Goal: Book appointment/travel/reservation

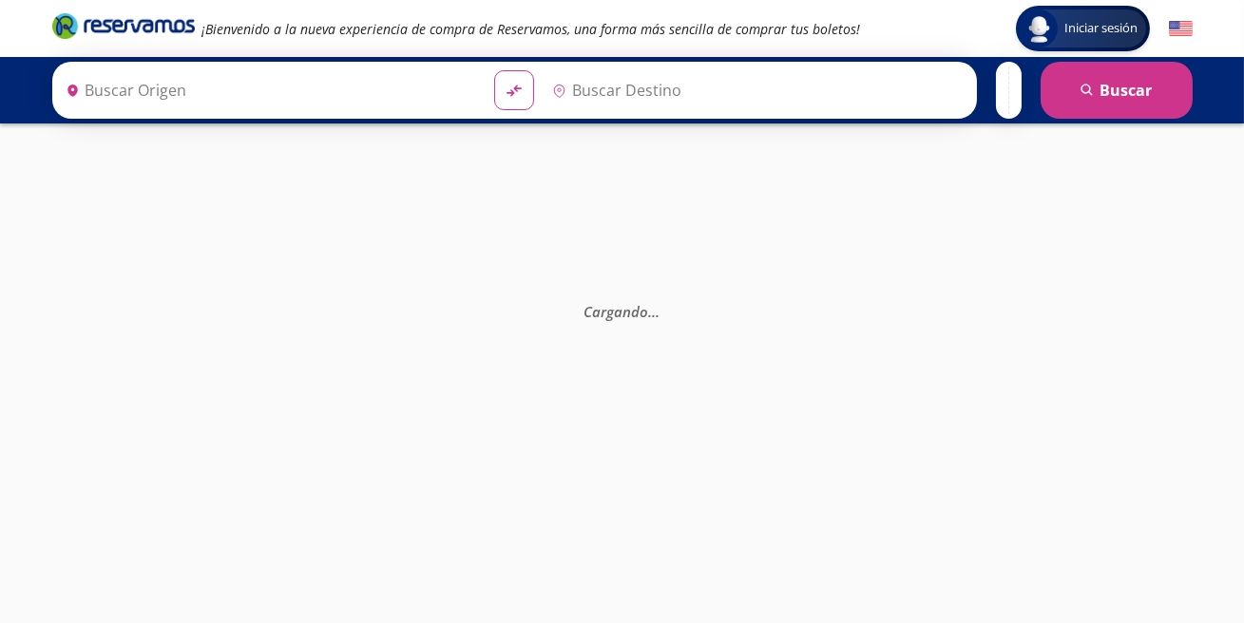
type input "[GEOGRAPHIC_DATA], [GEOGRAPHIC_DATA]"
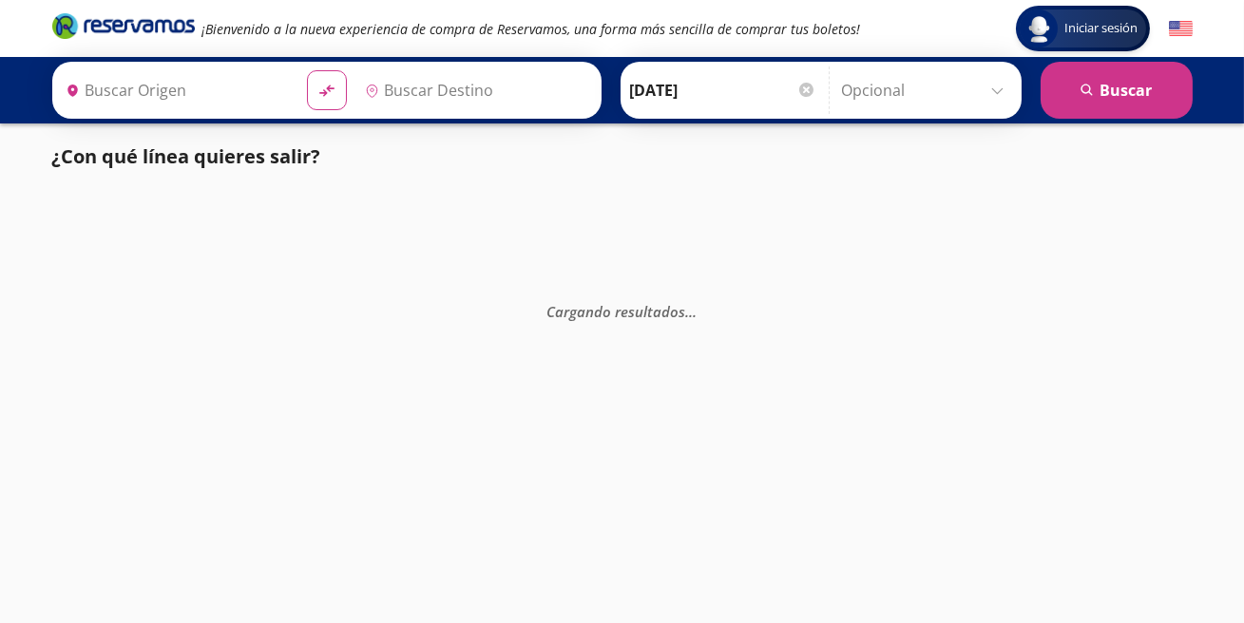
type input "[GEOGRAPHIC_DATA], [GEOGRAPHIC_DATA]"
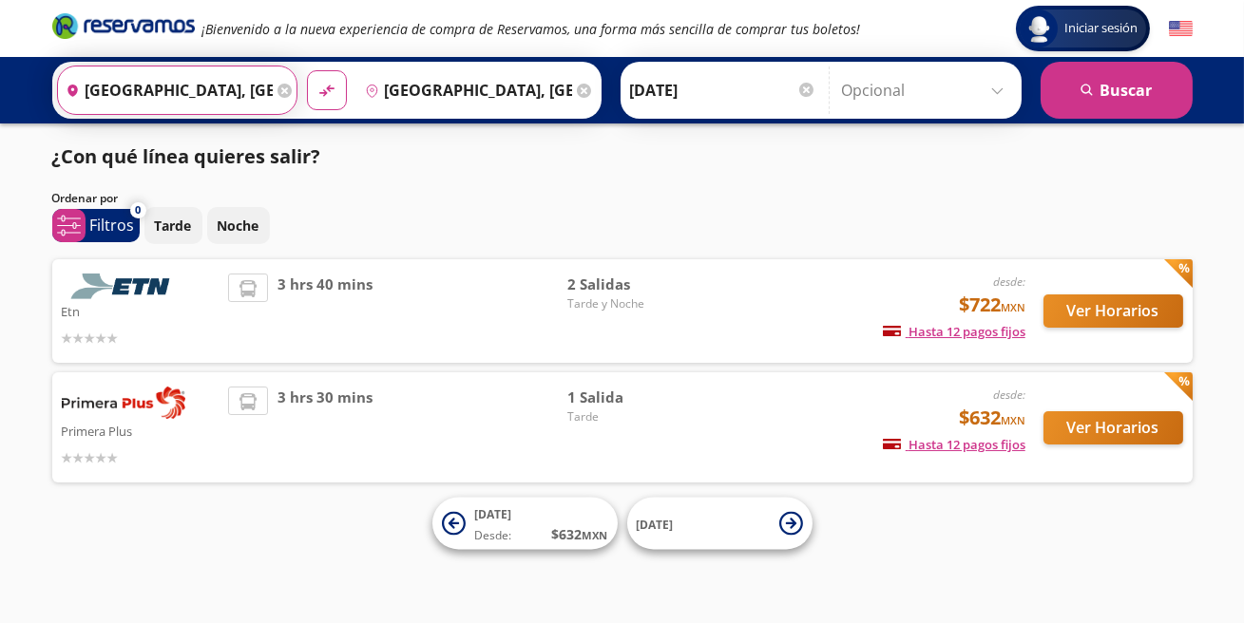
click at [214, 87] on input "[GEOGRAPHIC_DATA], [GEOGRAPHIC_DATA]" at bounding box center [165, 91] width 215 height 48
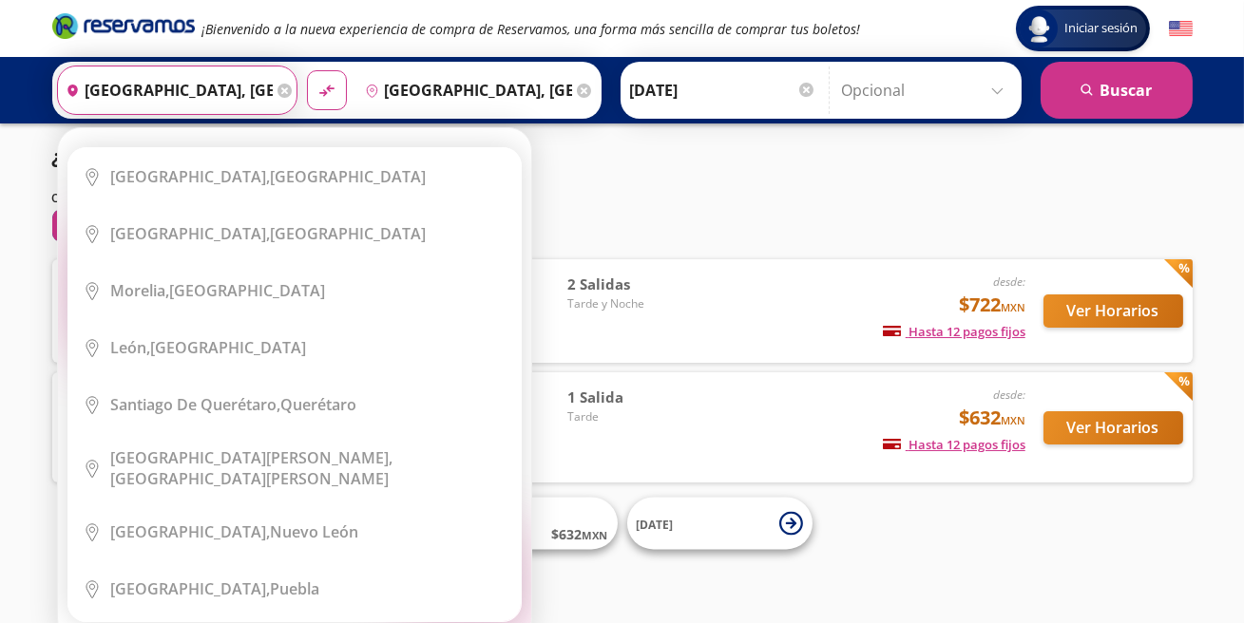
click at [290, 93] on icon at bounding box center [285, 91] width 14 height 14
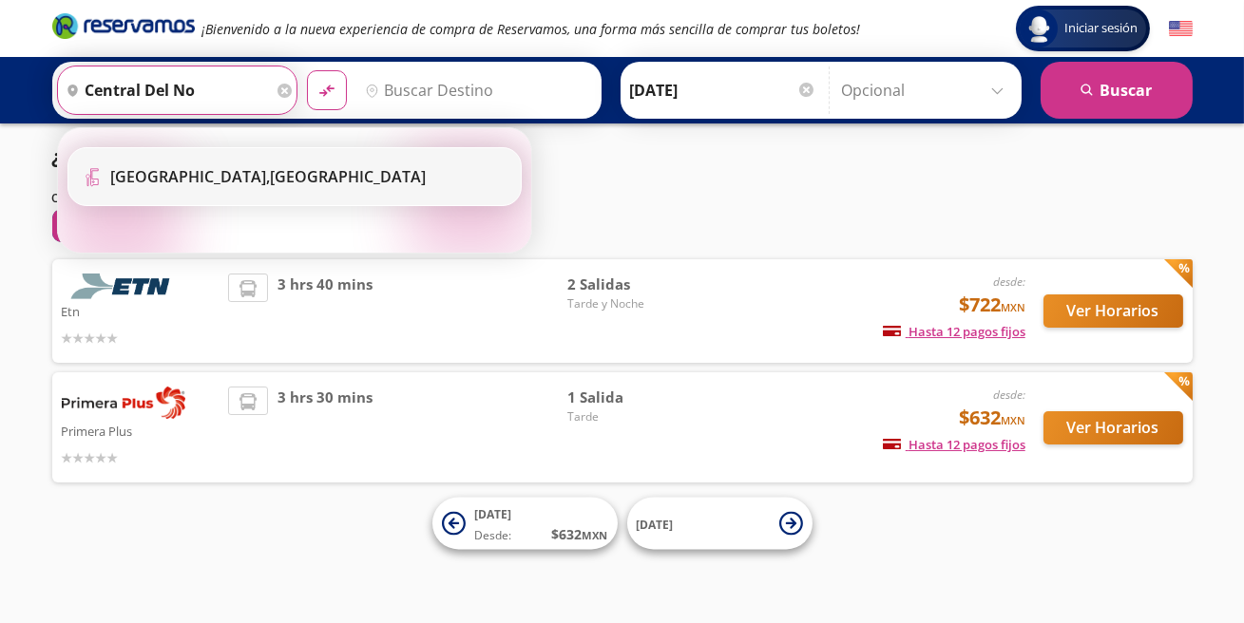
click at [197, 172] on b "[GEOGRAPHIC_DATA]," at bounding box center [191, 176] width 160 height 21
type input "[GEOGRAPHIC_DATA], [GEOGRAPHIC_DATA]"
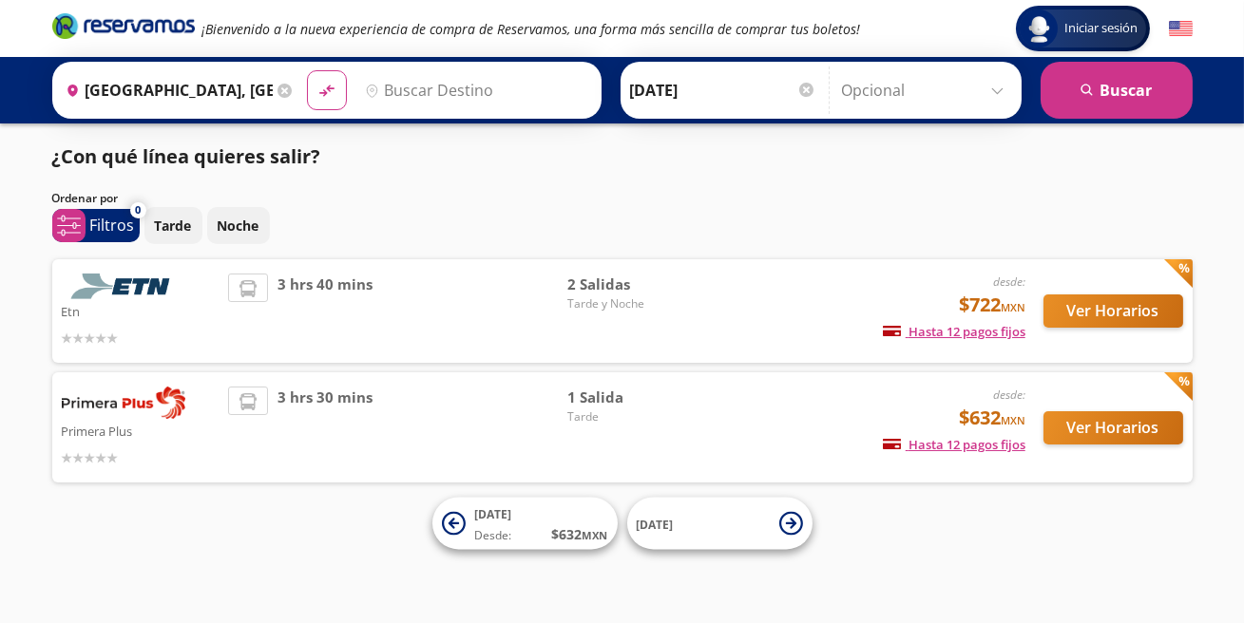
click at [497, 93] on input "Destino" at bounding box center [474, 91] width 234 height 48
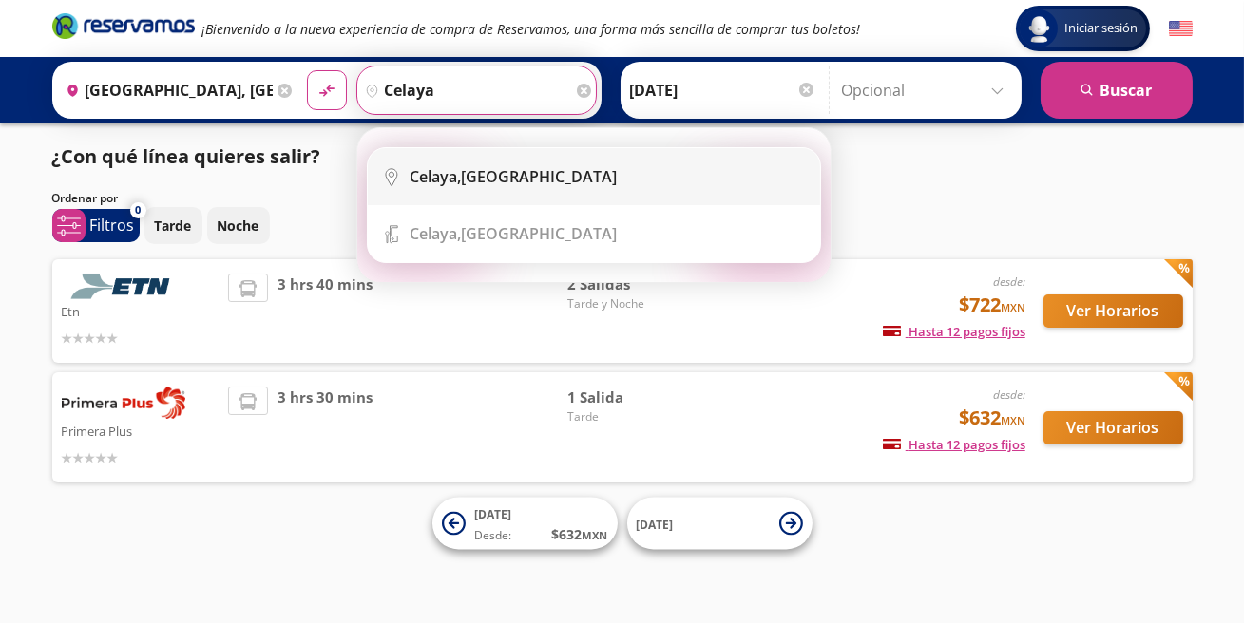
click at [530, 183] on div "[GEOGRAPHIC_DATA], [GEOGRAPHIC_DATA]" at bounding box center [514, 176] width 207 height 21
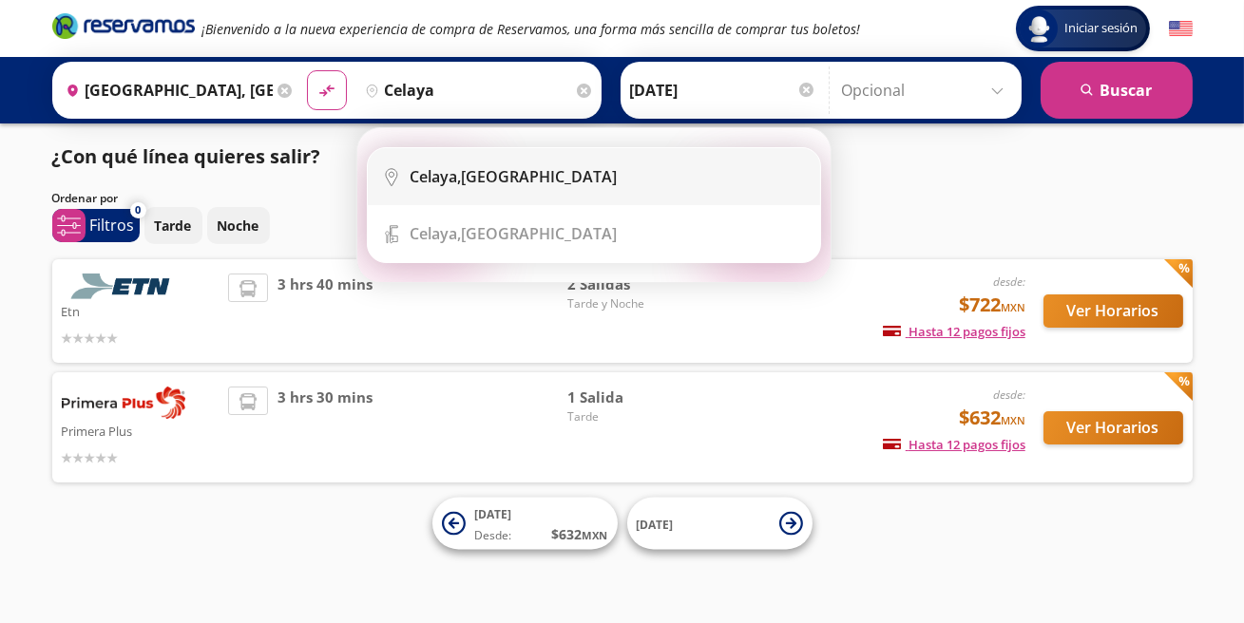
type input "[GEOGRAPHIC_DATA], [GEOGRAPHIC_DATA]"
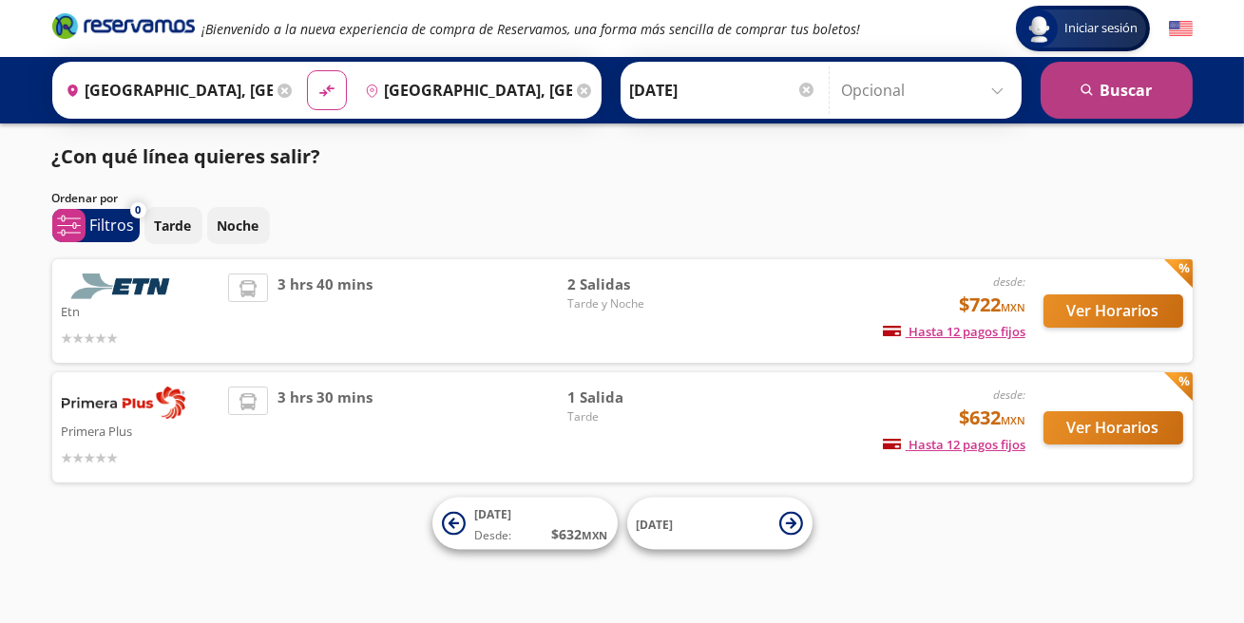
click at [1111, 88] on button "search [GEOGRAPHIC_DATA]" at bounding box center [1117, 90] width 152 height 57
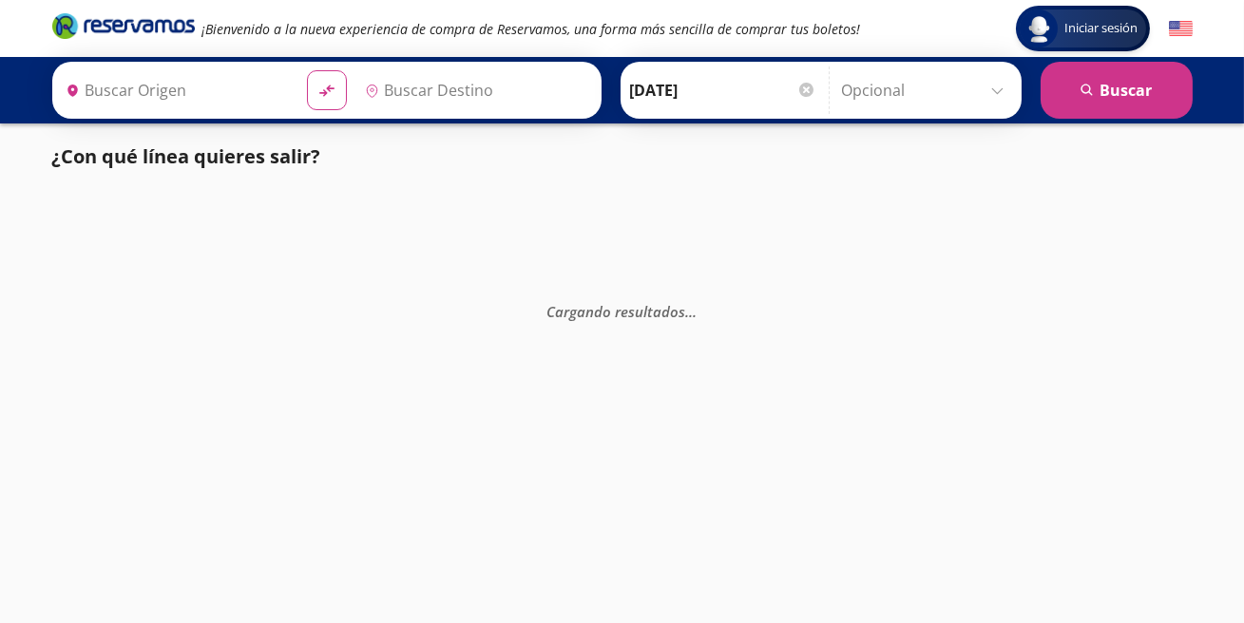
type input "[GEOGRAPHIC_DATA], [GEOGRAPHIC_DATA]"
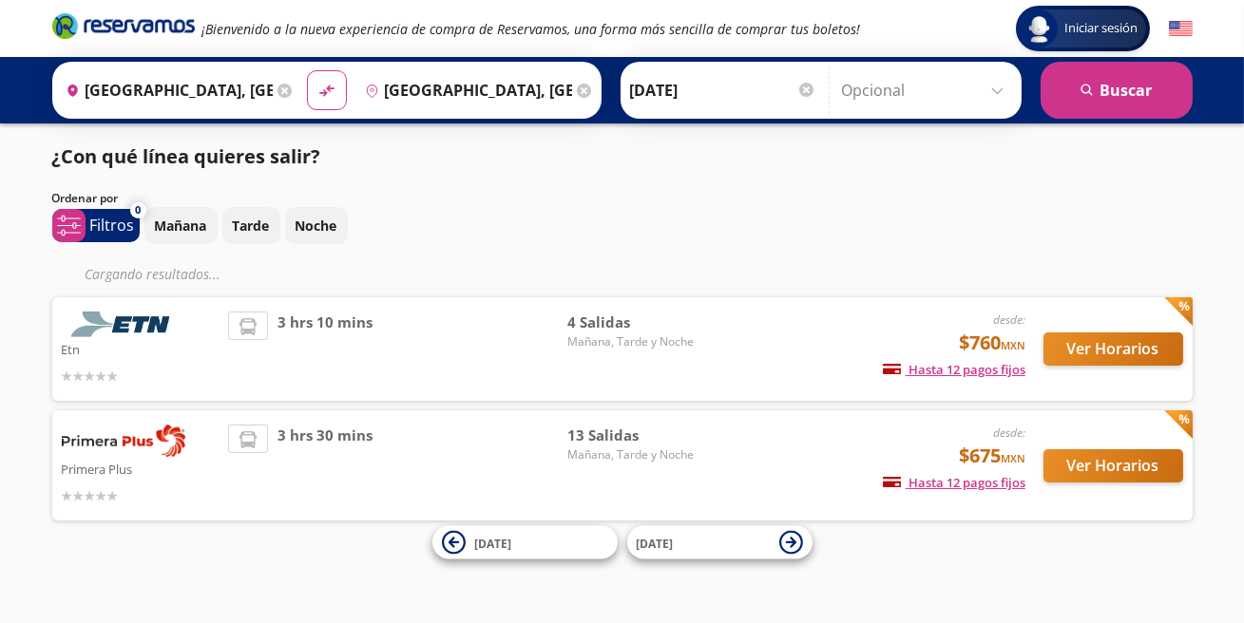
scroll to position [1, 0]
click at [607, 439] on span "13 Salidas" at bounding box center [633, 435] width 133 height 22
click at [1068, 469] on button "Ver Horarios" at bounding box center [1114, 465] width 140 height 33
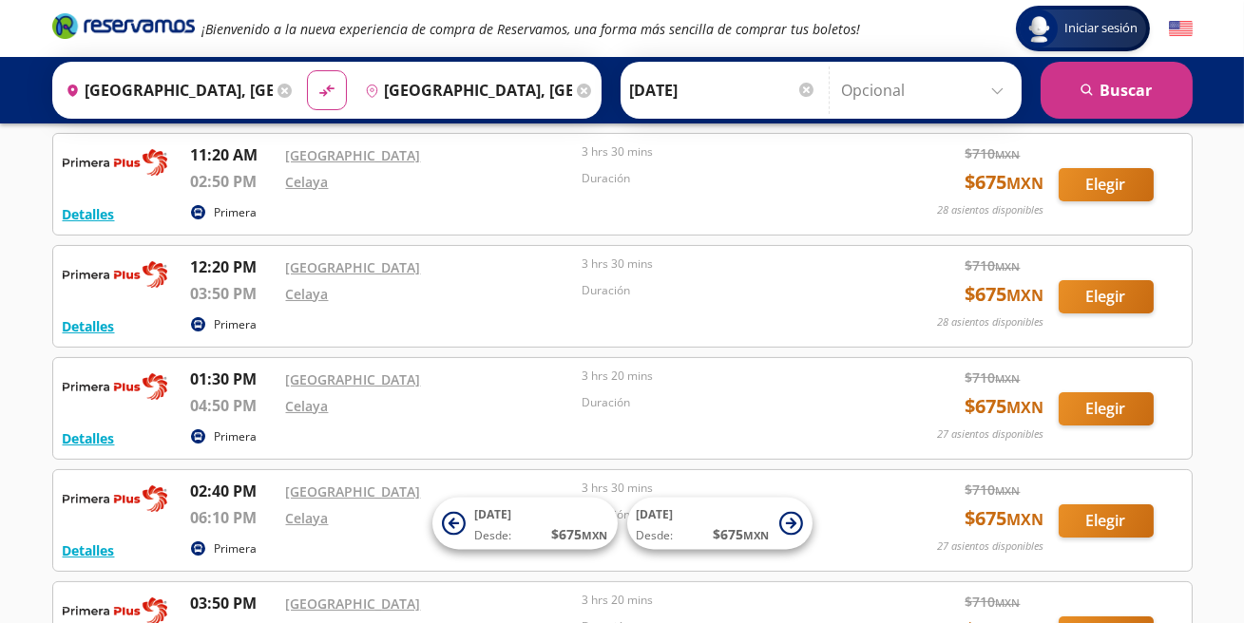
scroll to position [545, 0]
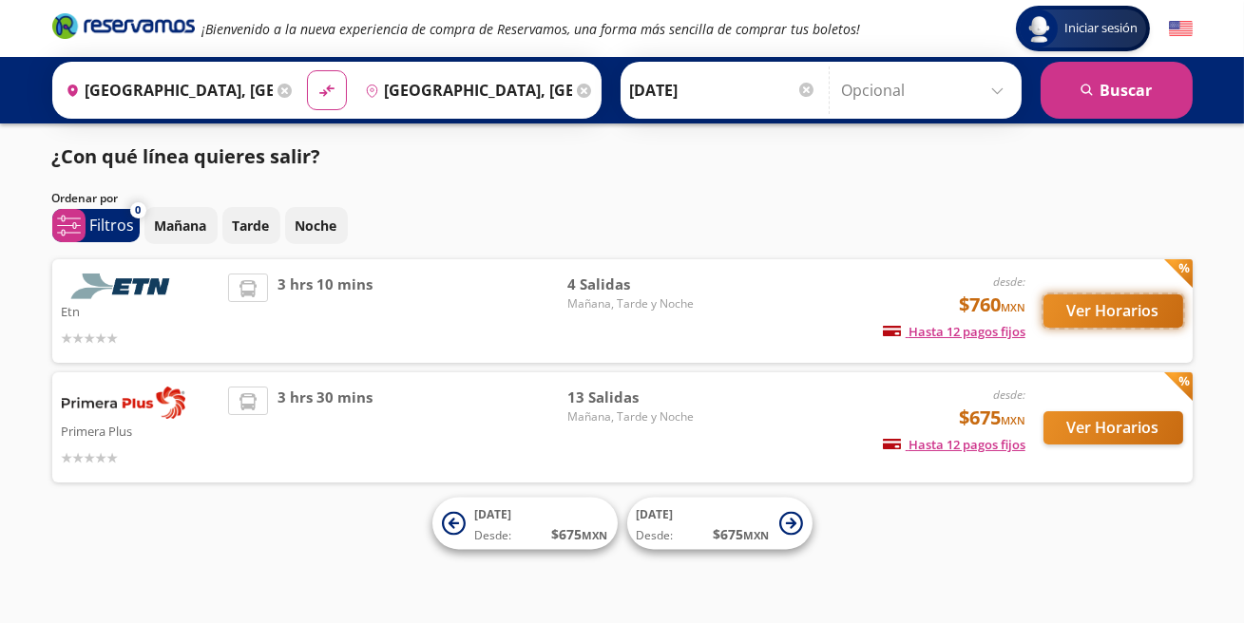
click at [1083, 312] on button "Ver Horarios" at bounding box center [1114, 311] width 140 height 33
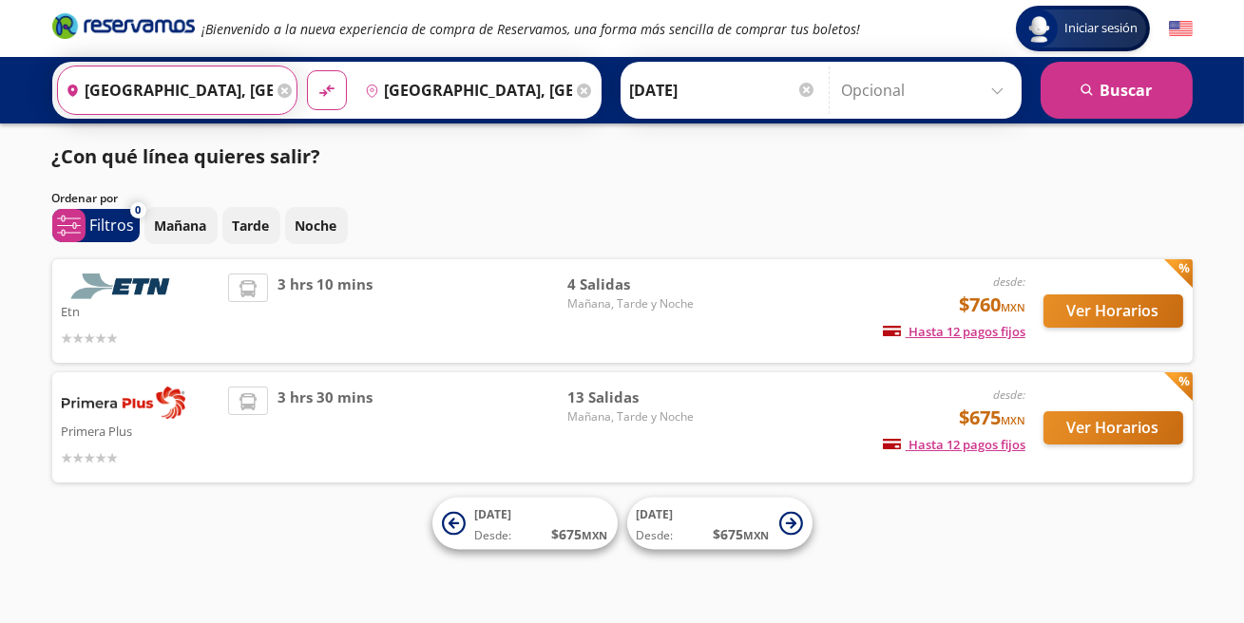
click at [221, 91] on input "[GEOGRAPHIC_DATA], [GEOGRAPHIC_DATA]" at bounding box center [165, 91] width 215 height 48
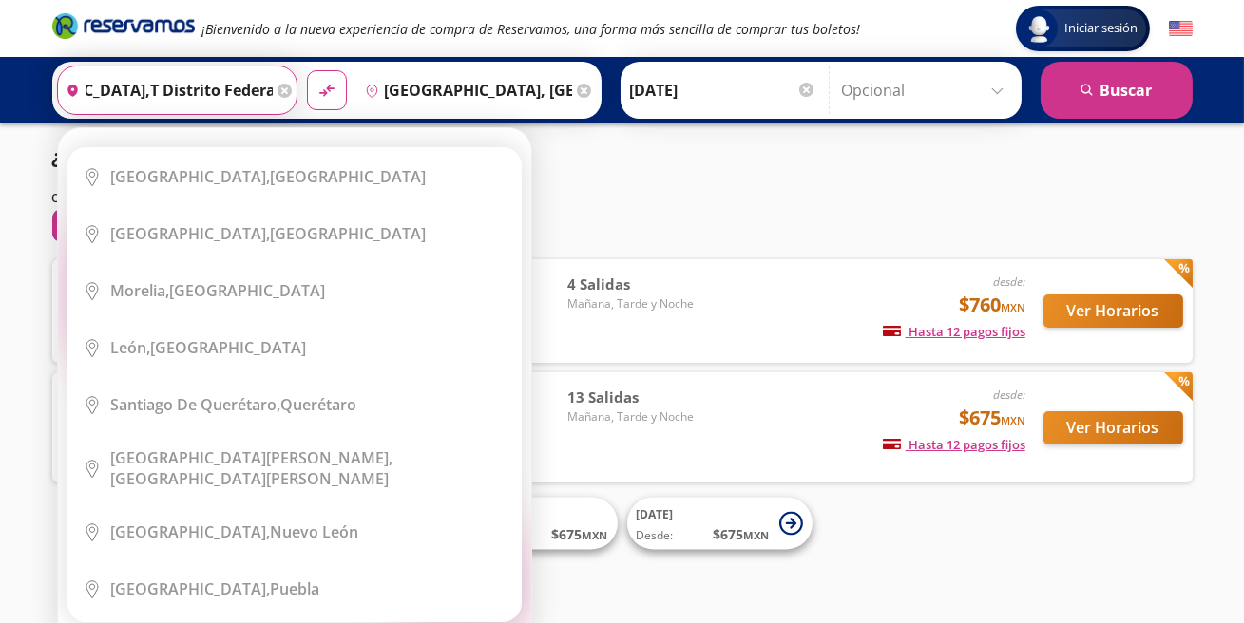
scroll to position [0, 105]
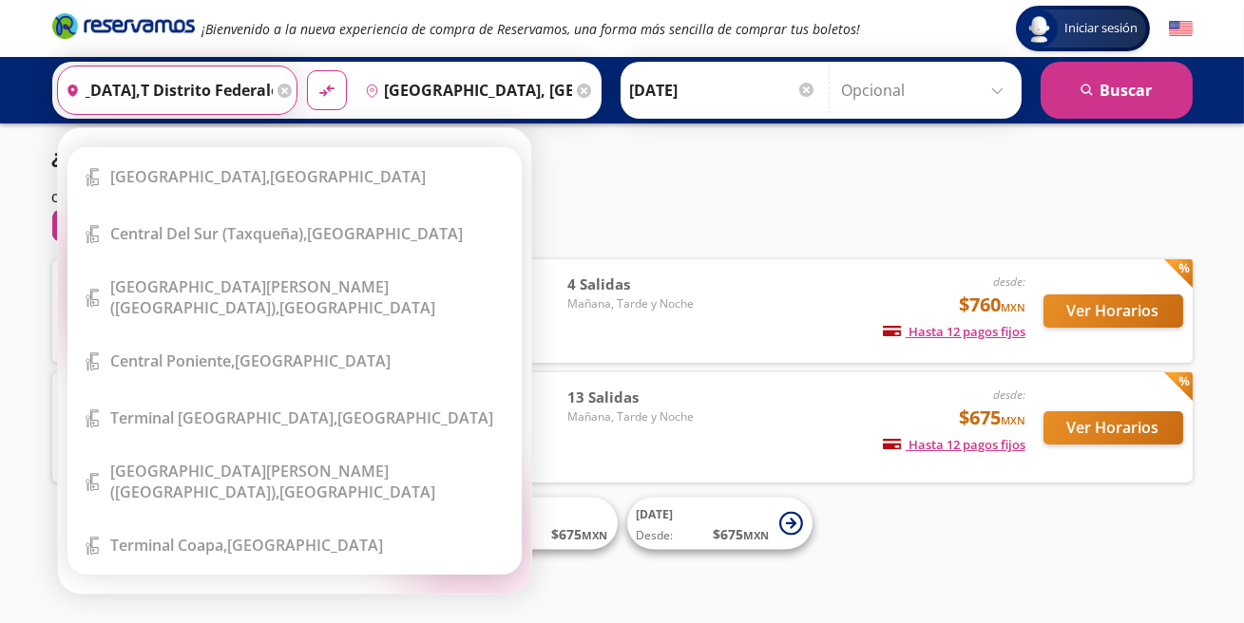
type input "[GEOGRAPHIC_DATA],t distrito federalepo"
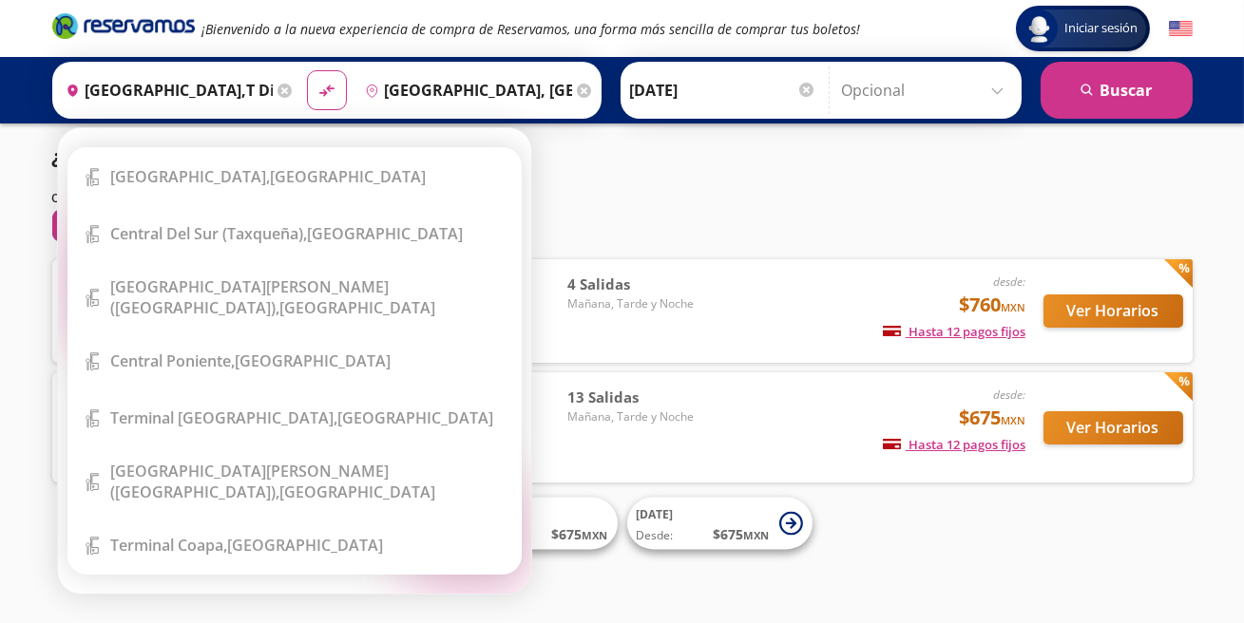
click at [280, 86] on icon at bounding box center [285, 91] width 14 height 14
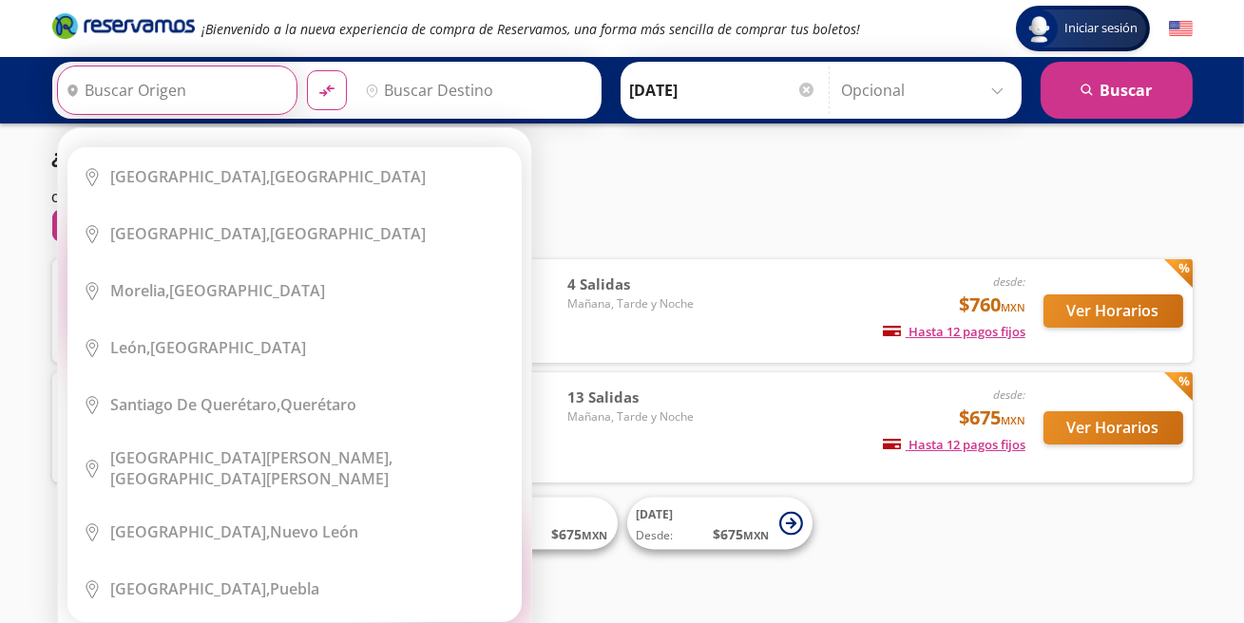
click at [166, 85] on input "Origen" at bounding box center [175, 91] width 234 height 48
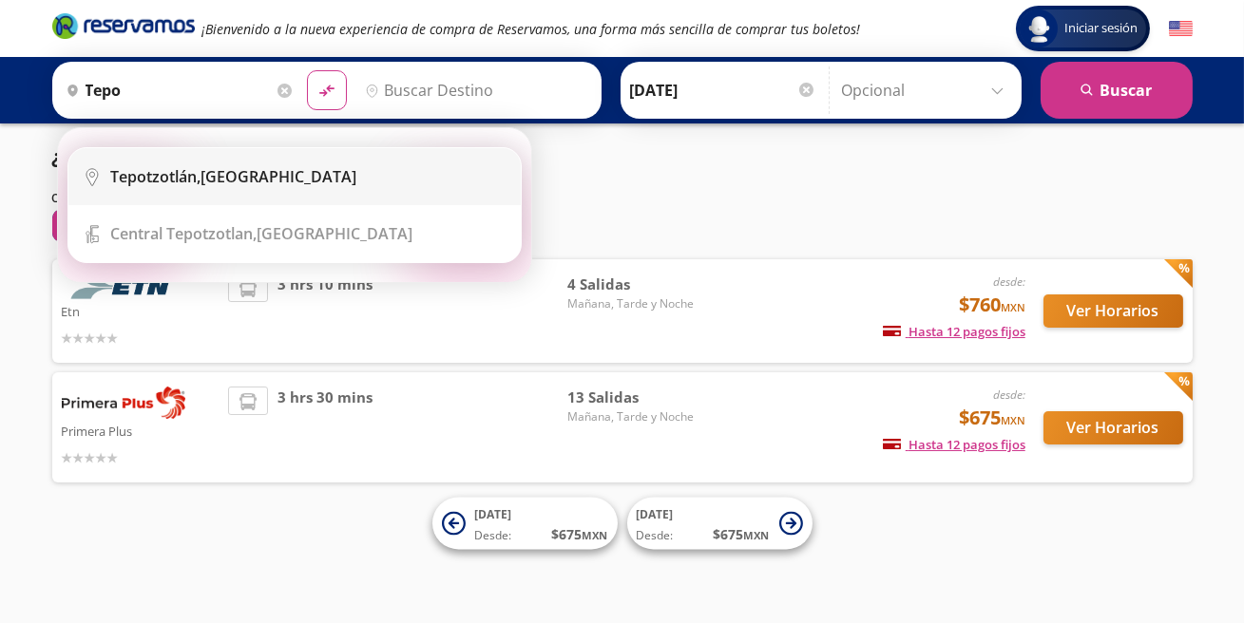
click at [219, 181] on div "[GEOGRAPHIC_DATA], [GEOGRAPHIC_DATA]" at bounding box center [234, 176] width 246 height 21
type input "[GEOGRAPHIC_DATA], [GEOGRAPHIC_DATA]"
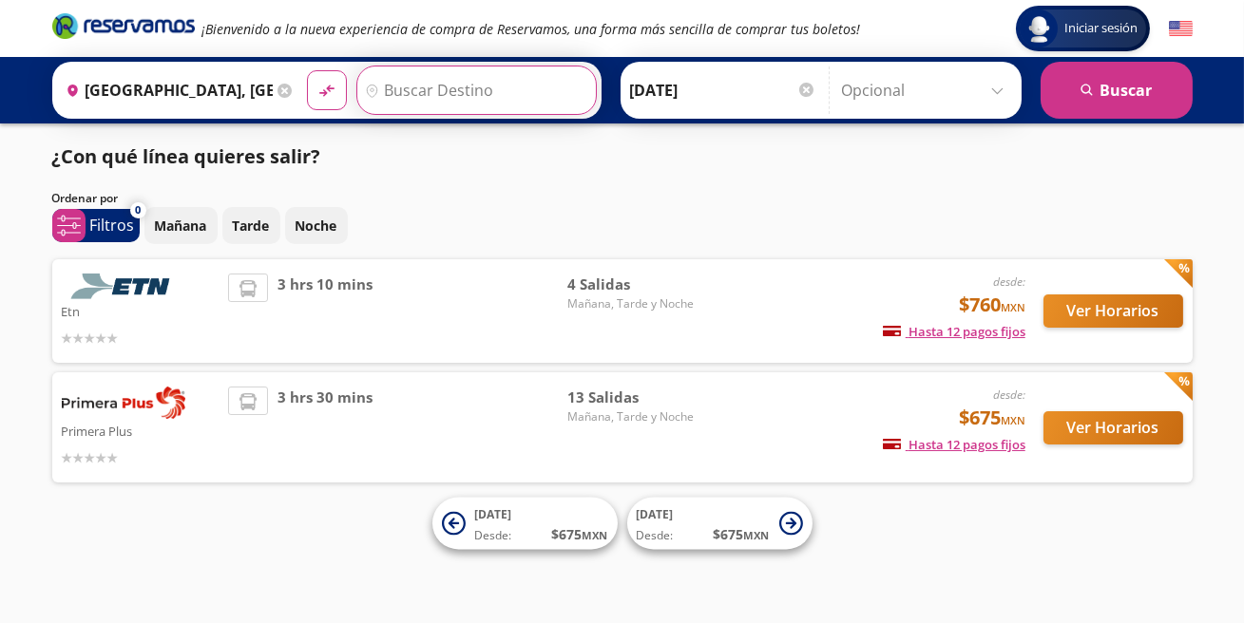
click at [455, 70] on input "Destino" at bounding box center [474, 91] width 234 height 48
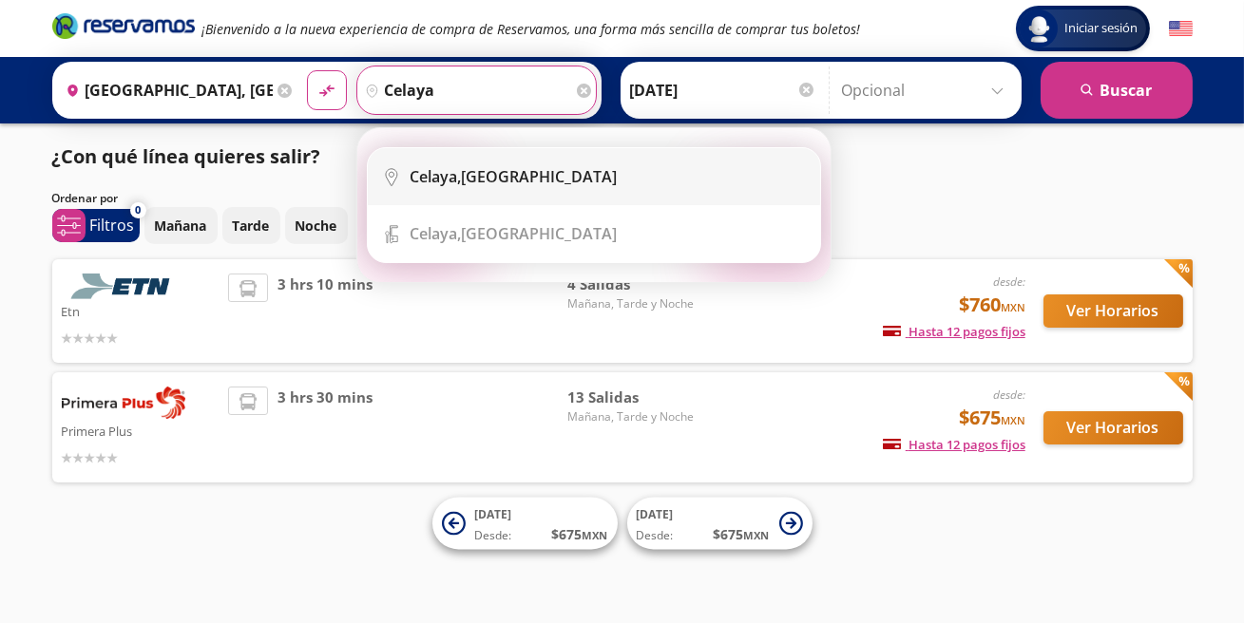
click at [500, 177] on div "[GEOGRAPHIC_DATA], [GEOGRAPHIC_DATA]" at bounding box center [514, 176] width 207 height 21
type input "[GEOGRAPHIC_DATA], [GEOGRAPHIC_DATA]"
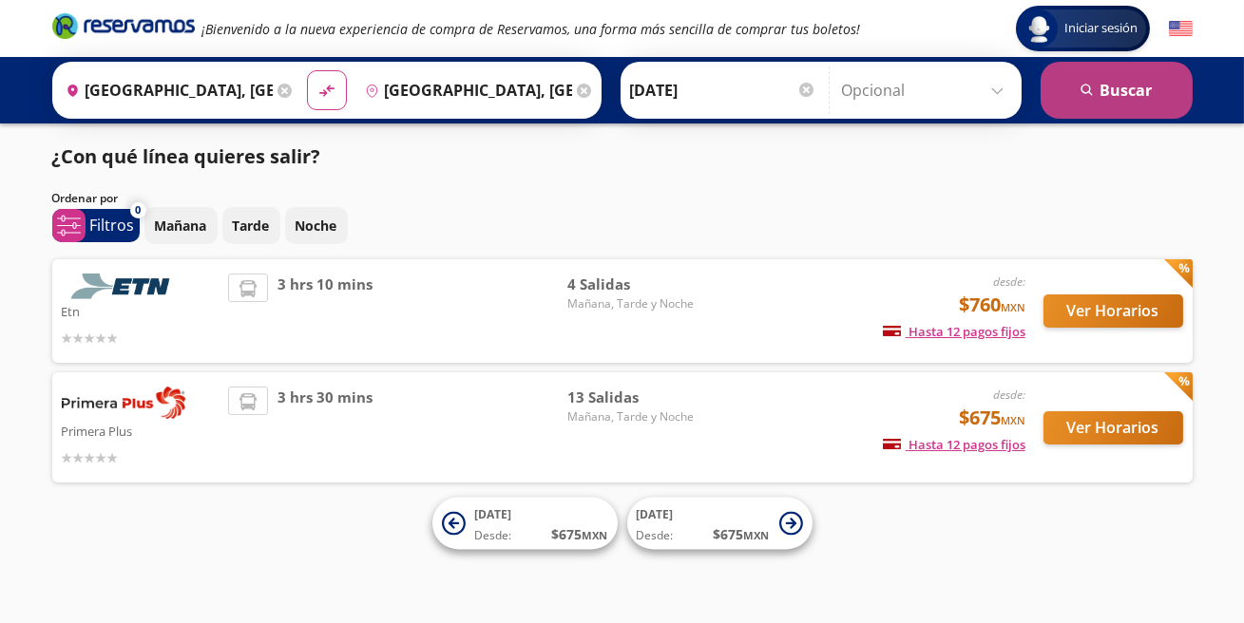
click at [1094, 87] on icon "search" at bounding box center [1088, 91] width 14 height 14
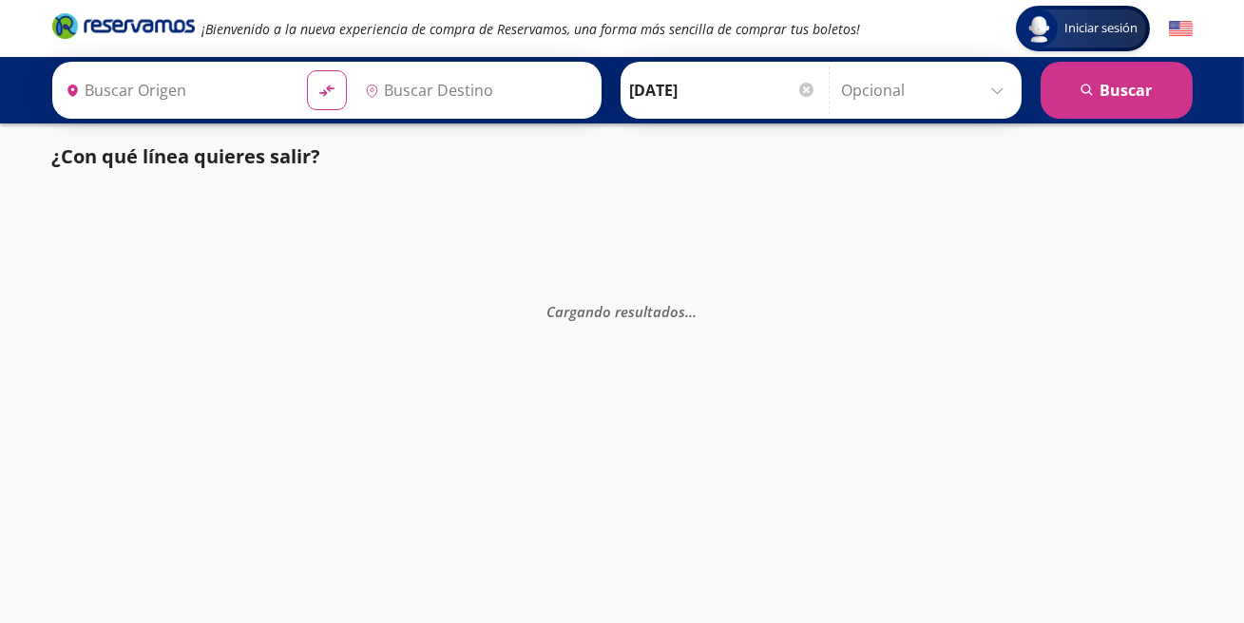
type input "[GEOGRAPHIC_DATA], [GEOGRAPHIC_DATA]"
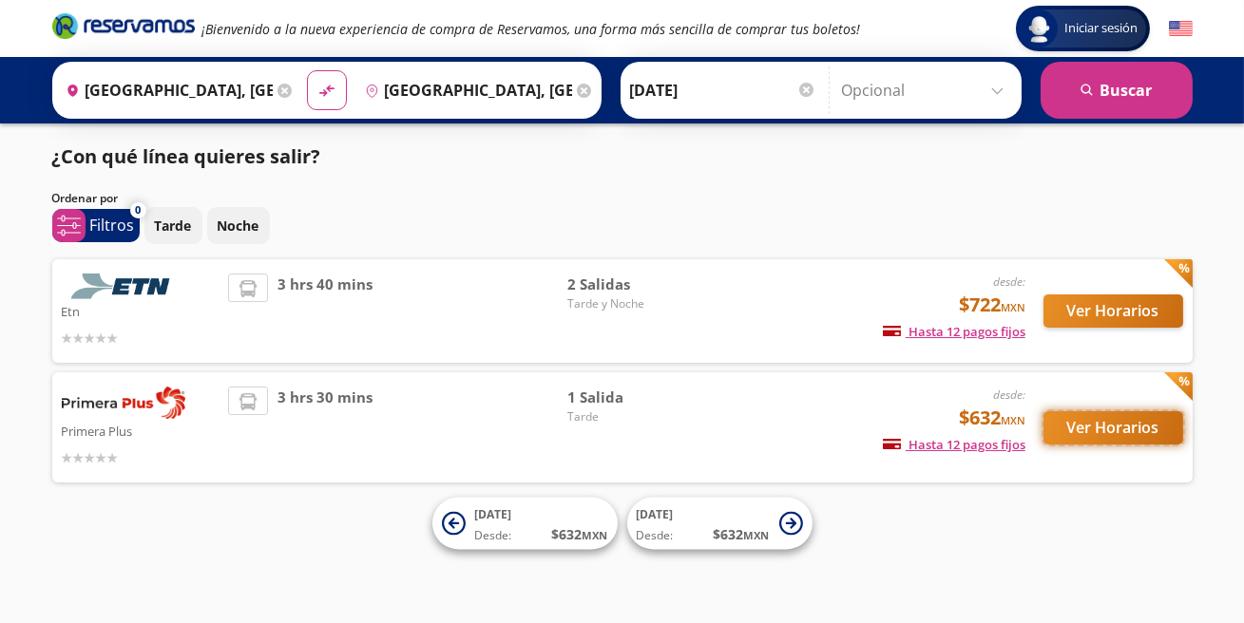
click at [1119, 436] on button "Ver Horarios" at bounding box center [1114, 428] width 140 height 33
click at [1089, 321] on button "Ver Horarios" at bounding box center [1114, 311] width 140 height 33
click at [1074, 427] on button "Ver Horarios" at bounding box center [1114, 428] width 140 height 33
click at [1121, 305] on button "Ver Horarios" at bounding box center [1114, 311] width 140 height 33
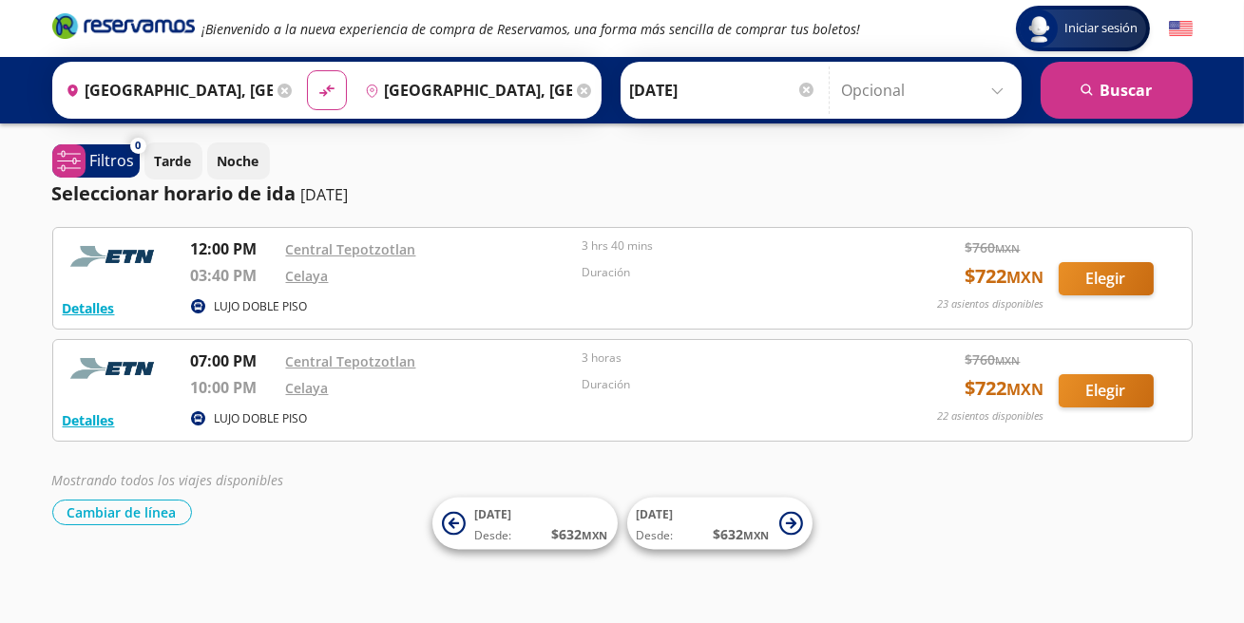
click at [186, 83] on input "[GEOGRAPHIC_DATA], [GEOGRAPHIC_DATA]" at bounding box center [165, 91] width 215 height 48
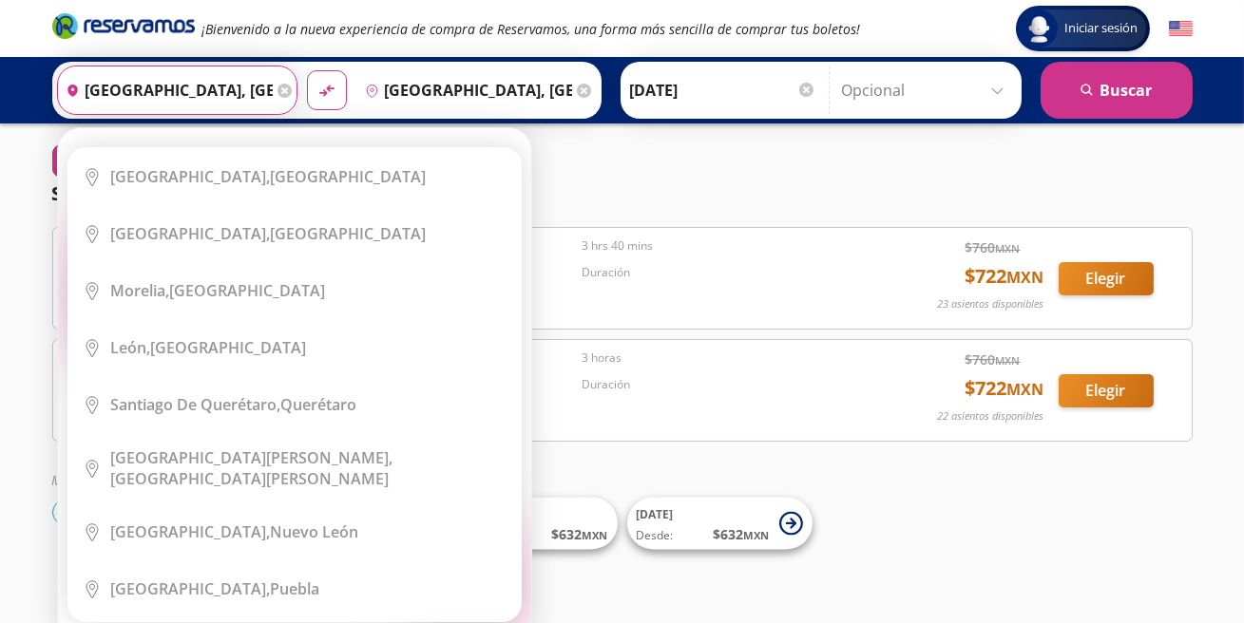
click at [289, 94] on icon at bounding box center [285, 91] width 14 height 14
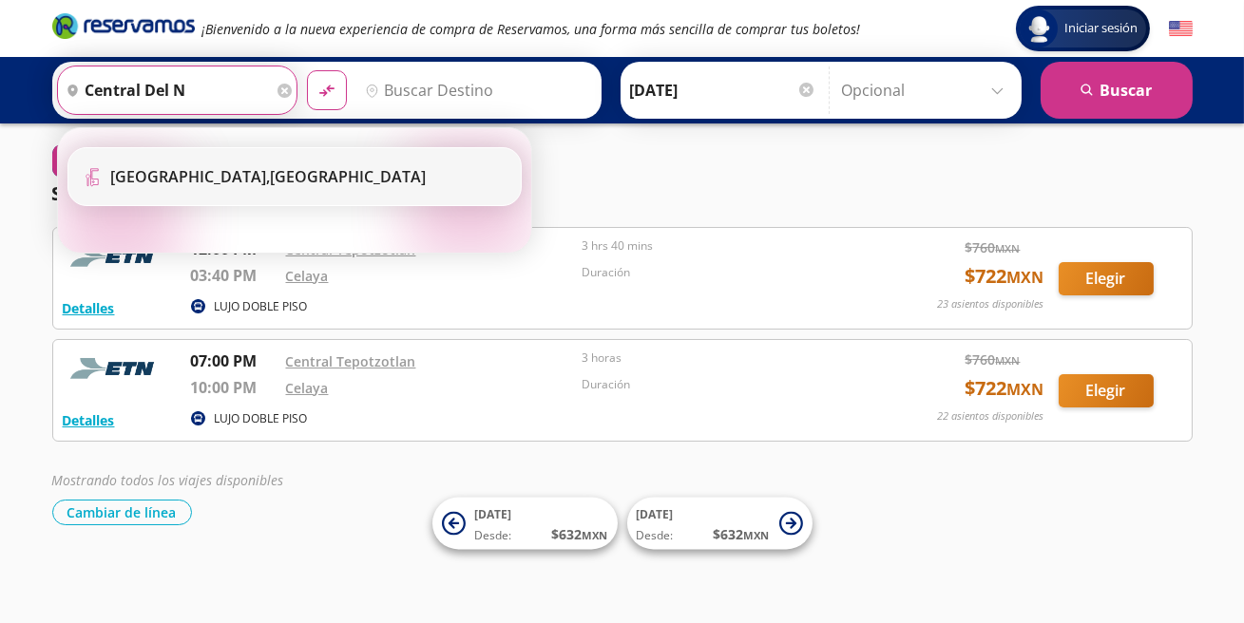
click at [340, 201] on li "Terminal Icon" at bounding box center [294, 176] width 452 height 57
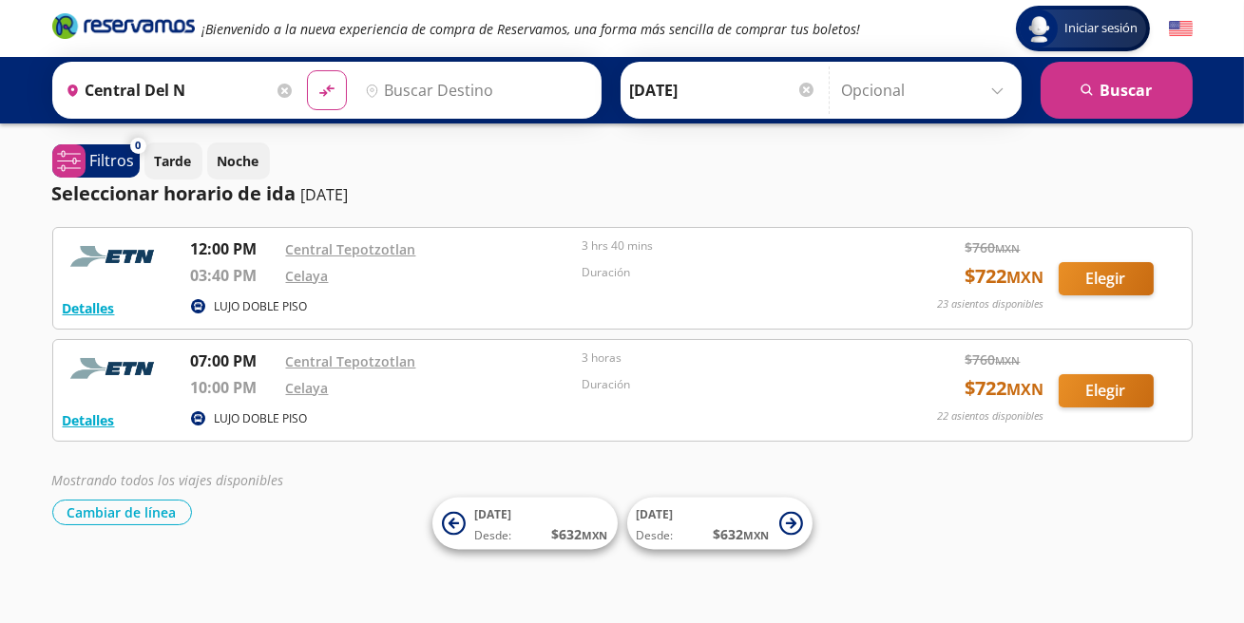
type input "[GEOGRAPHIC_DATA], [GEOGRAPHIC_DATA]"
click at [425, 96] on input "Destino" at bounding box center [474, 91] width 234 height 48
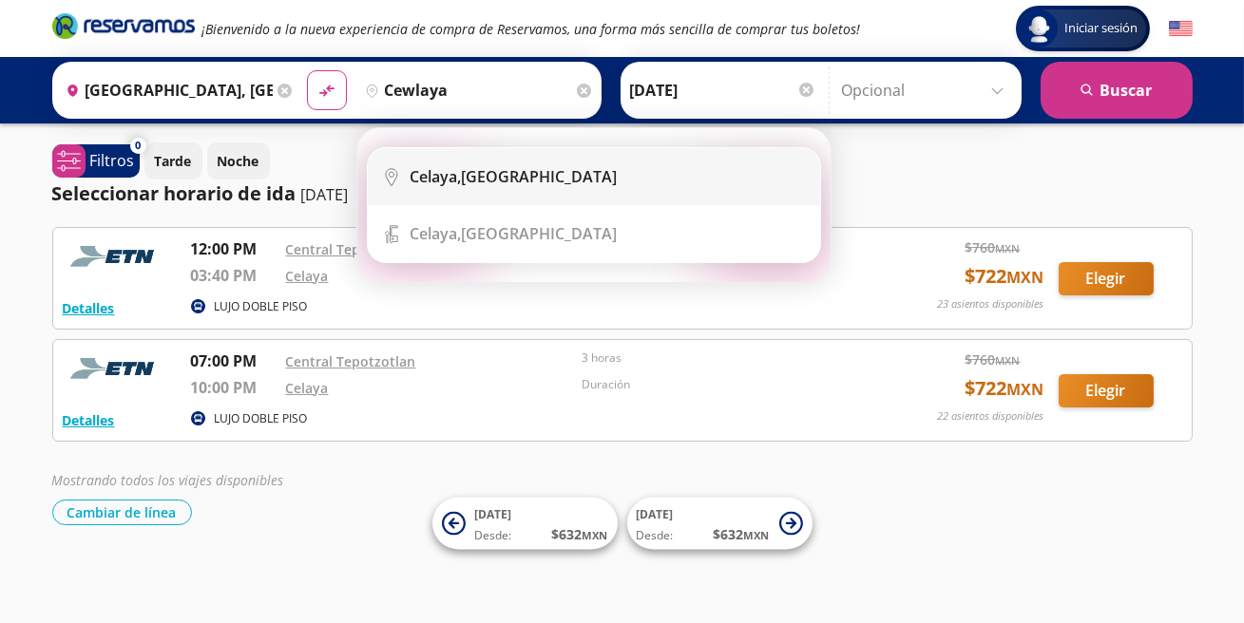
click at [481, 186] on div "[GEOGRAPHIC_DATA], [GEOGRAPHIC_DATA]" at bounding box center [514, 176] width 207 height 21
type input "[GEOGRAPHIC_DATA], [GEOGRAPHIC_DATA]"
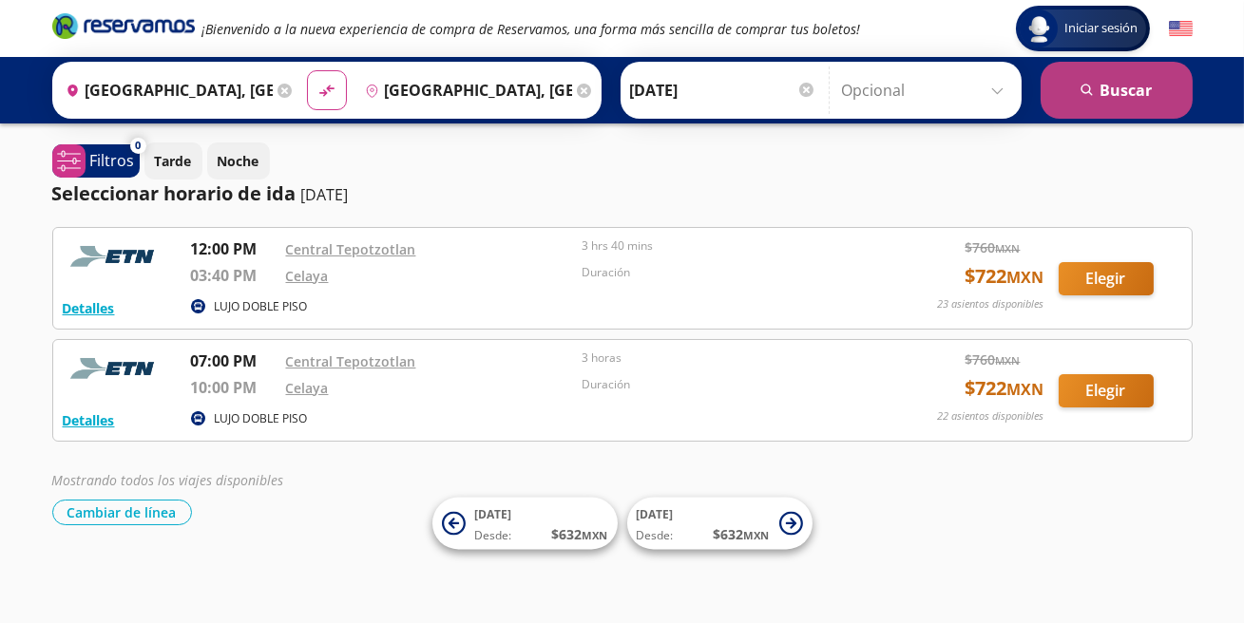
click at [1128, 83] on button "search [GEOGRAPHIC_DATA]" at bounding box center [1117, 90] width 152 height 57
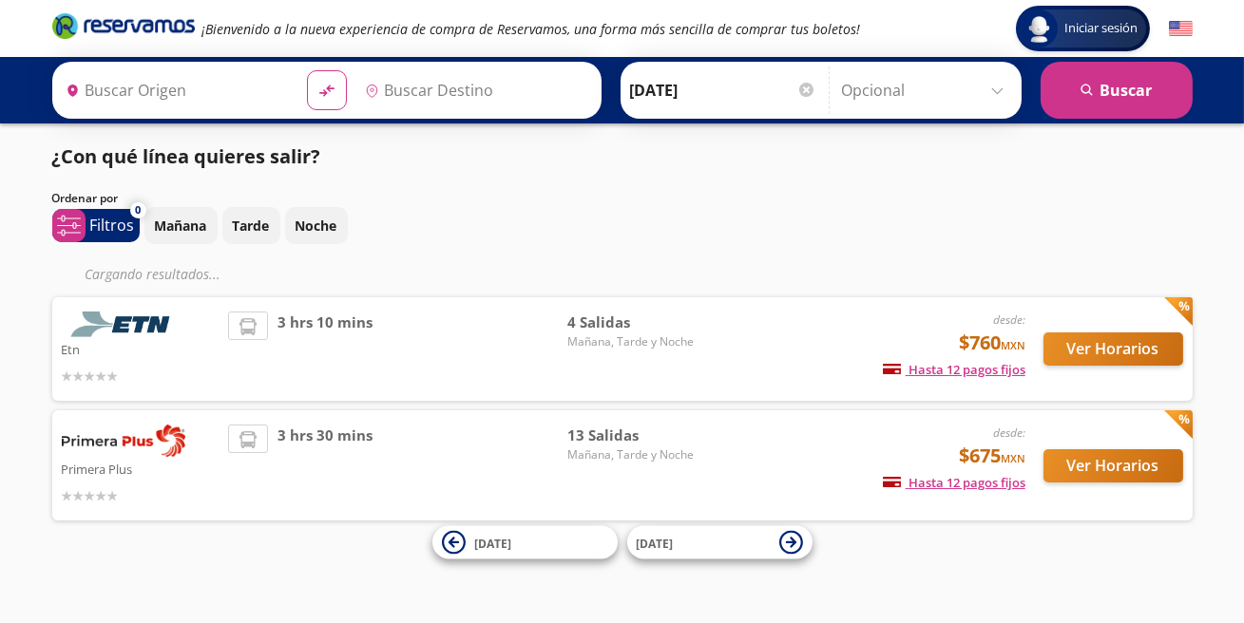
type input "[GEOGRAPHIC_DATA], [GEOGRAPHIC_DATA]"
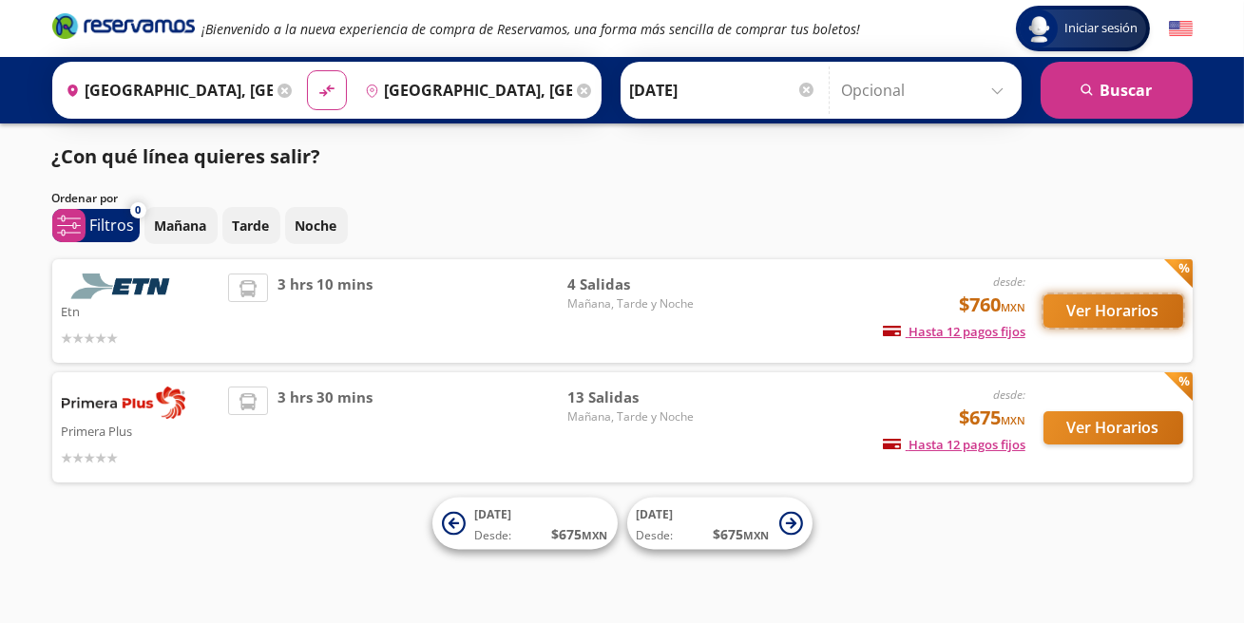
click at [1117, 320] on button "Ver Horarios" at bounding box center [1114, 311] width 140 height 33
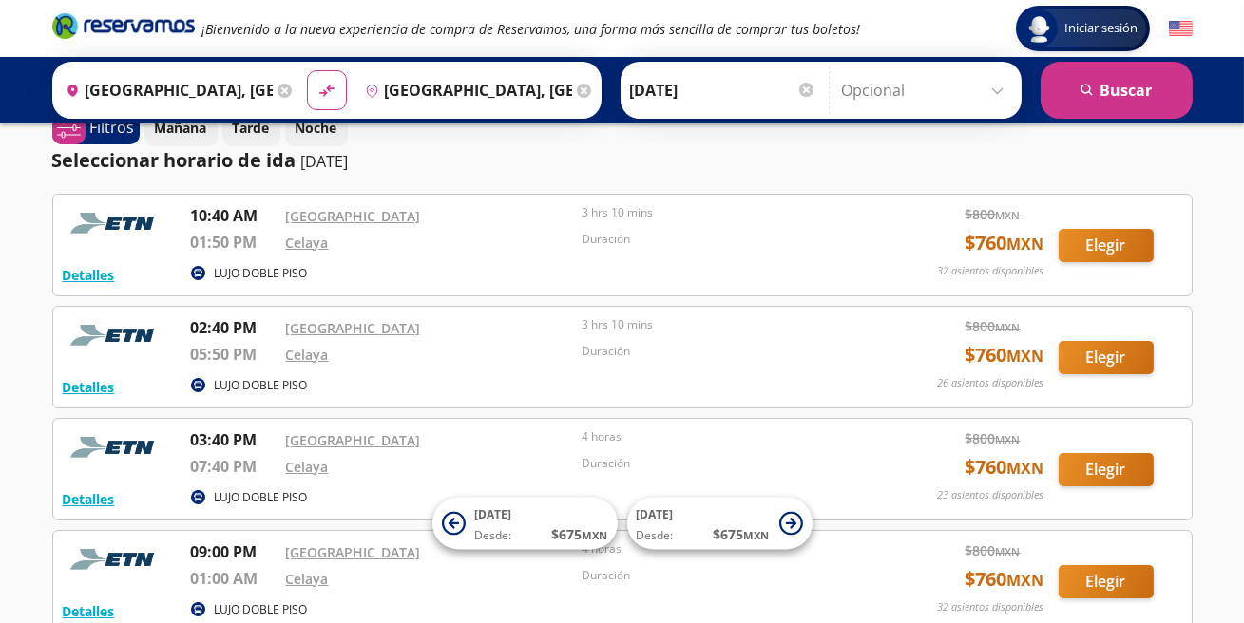
scroll to position [27, 0]
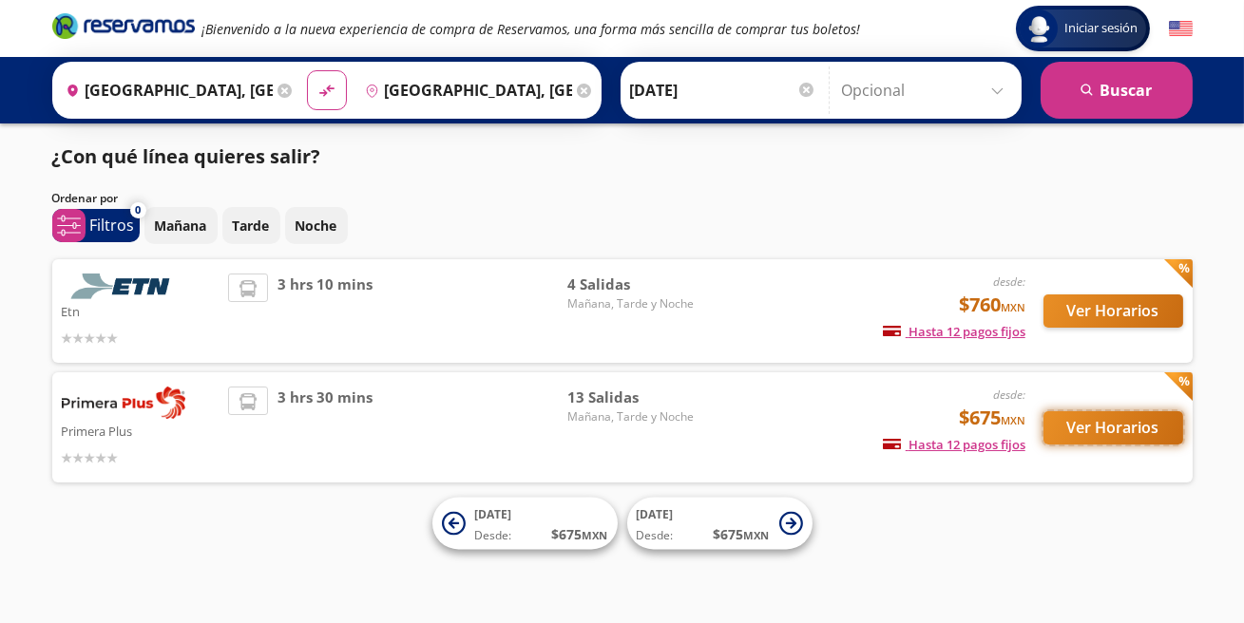
click at [1125, 416] on button "Ver Horarios" at bounding box center [1114, 428] width 140 height 33
